Goal: Task Accomplishment & Management: Manage account settings

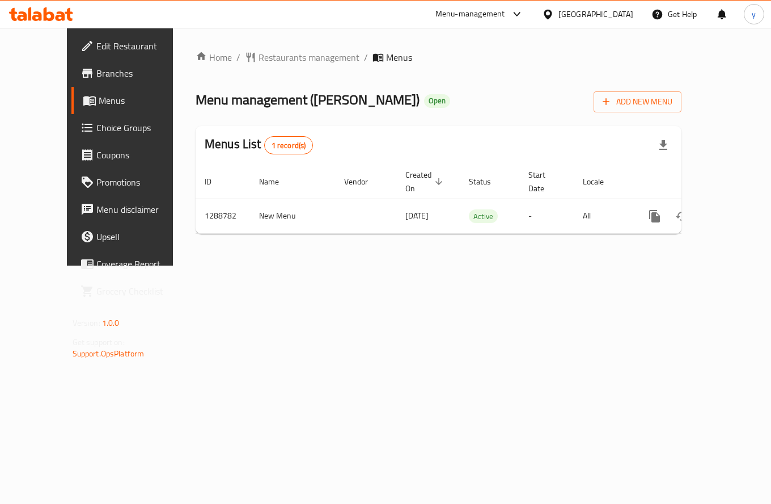
click at [71, 117] on link "Choice Groups" at bounding box center [133, 127] width 124 height 27
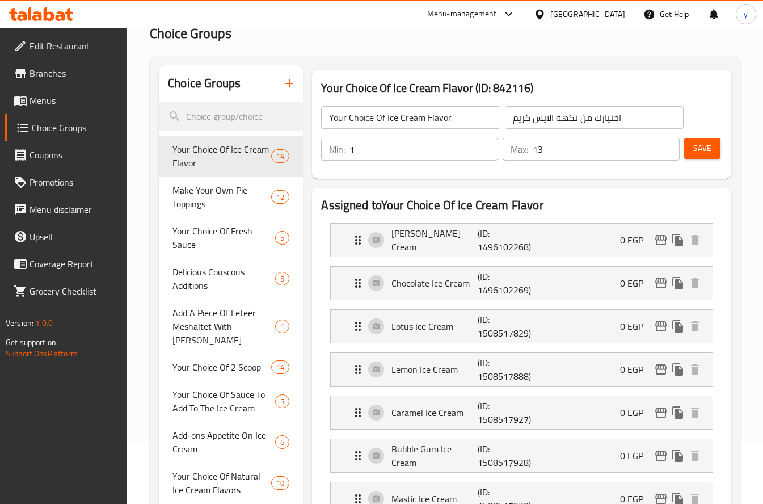
scroll to position [113, 0]
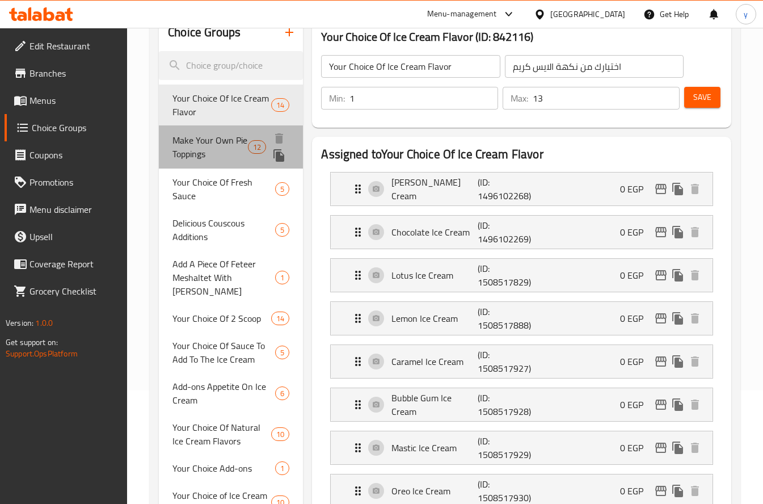
click at [220, 154] on span "Make Your Own Pie Toppings" at bounding box center [209, 146] width 75 height 27
type input "Make Your Own Pie Toppings"
type input "صنع اضافات الفطيره بنفسك"
type input "3"
type input "12"
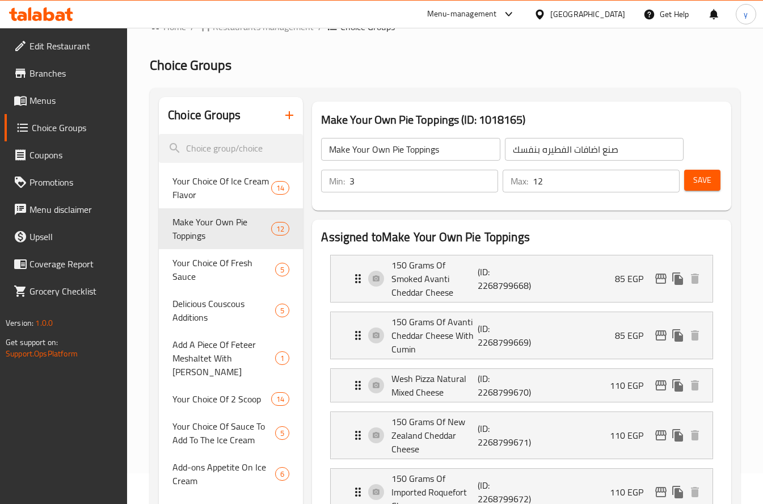
scroll to position [57, 0]
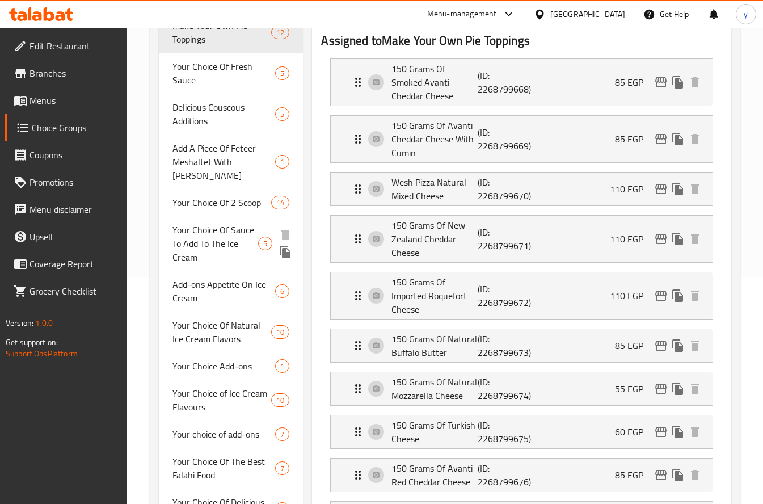
scroll to position [0, 0]
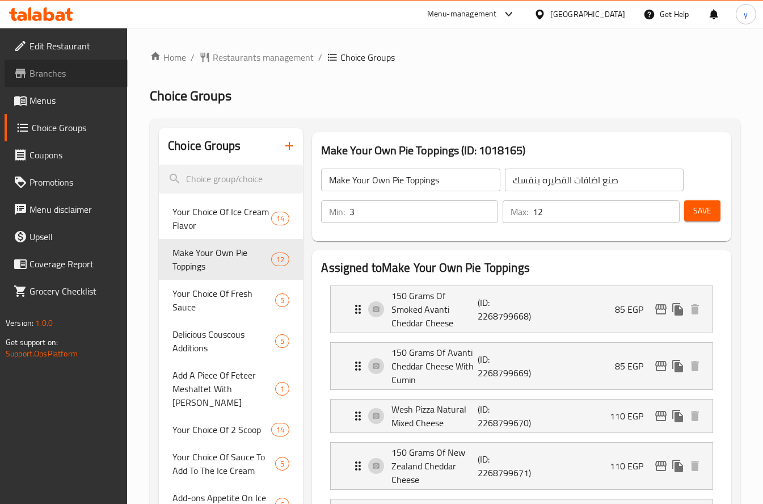
click at [115, 68] on span "Branches" at bounding box center [73, 73] width 89 height 14
